Goal: Information Seeking & Learning: Understand process/instructions

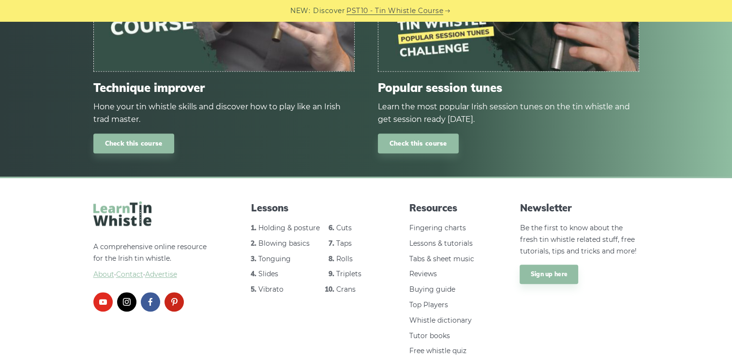
scroll to position [740, 0]
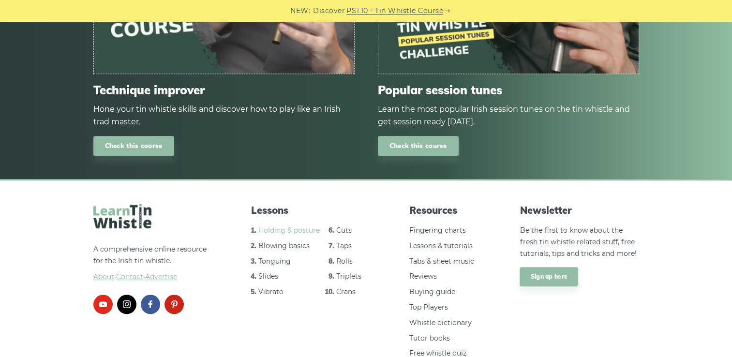
click at [278, 230] on link "Holding & posture" at bounding box center [288, 230] width 61 height 9
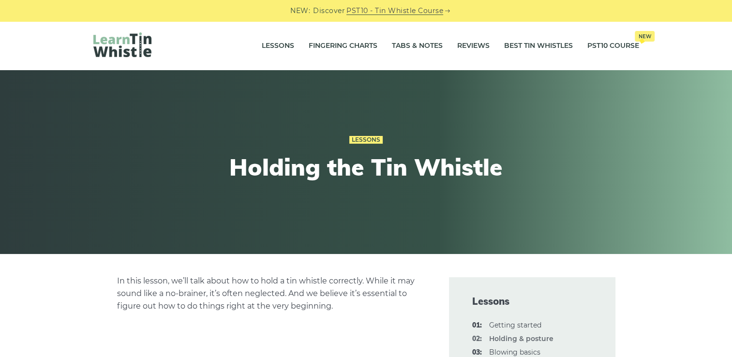
click at [694, 161] on div "Lessons Holding the Tin Whistle" at bounding box center [366, 162] width 732 height 184
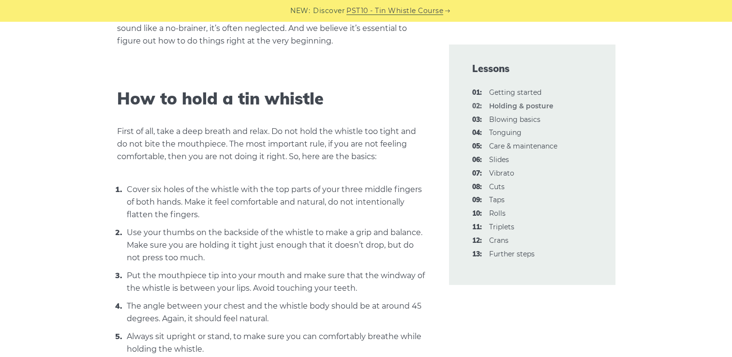
scroll to position [284, 0]
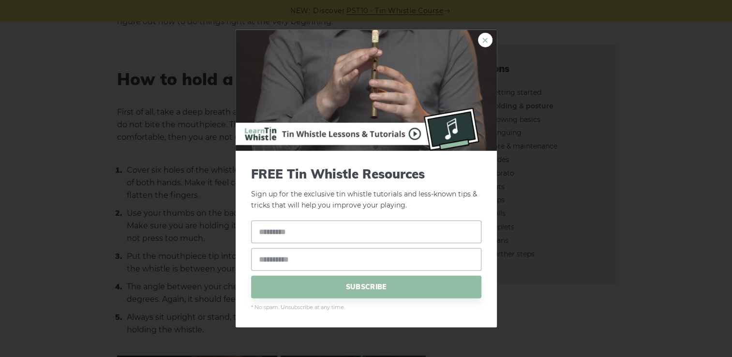
click at [483, 40] on link "×" at bounding box center [485, 40] width 15 height 15
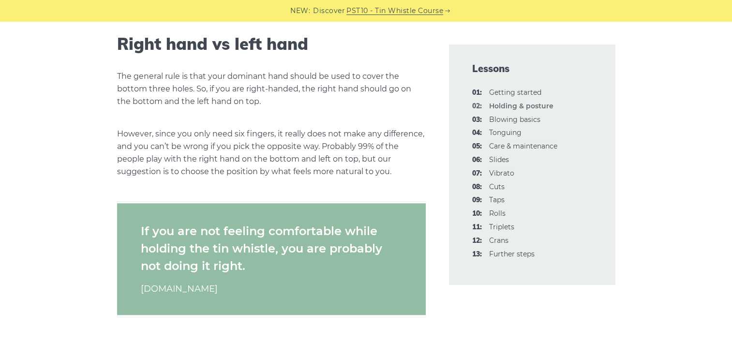
scroll to position [955, 0]
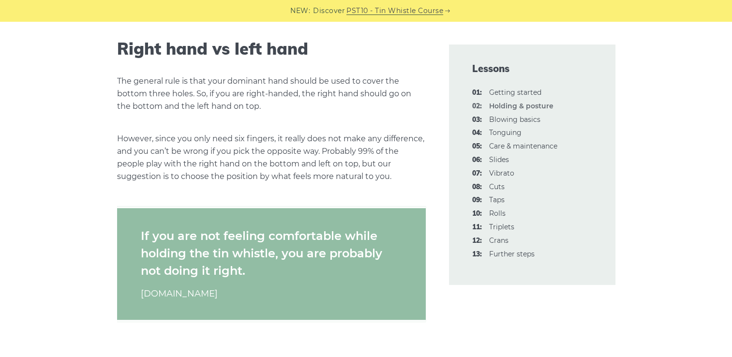
drag, startPoint x: 731, startPoint y: 103, endPoint x: 734, endPoint y: 118, distance: 15.4
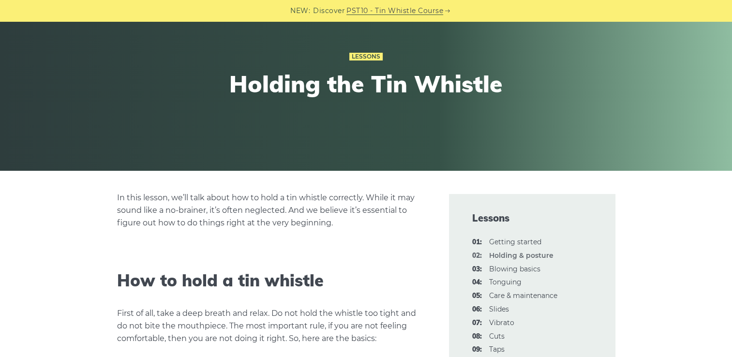
scroll to position [0, 0]
